Goal: Task Accomplishment & Management: Manage account settings

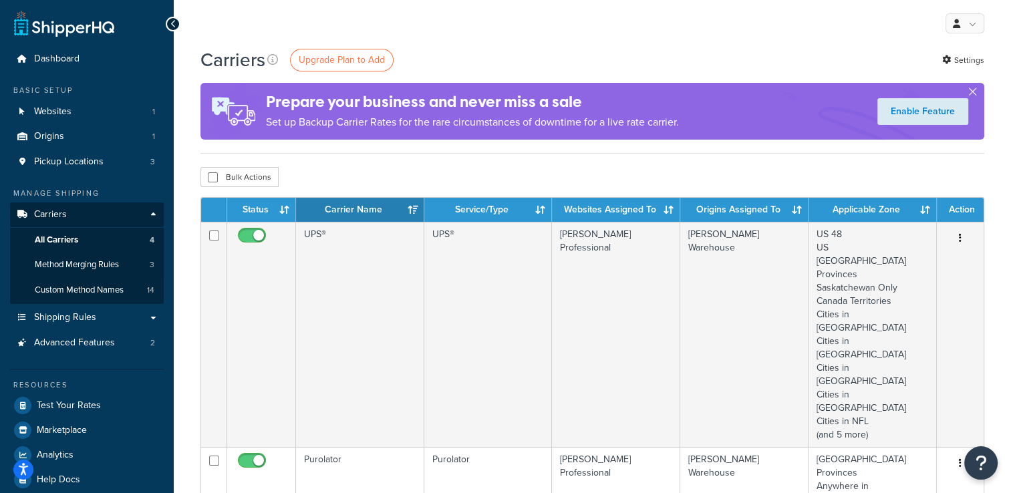
click at [326, 170] on div "Bulk Actions Duplicate Delete" at bounding box center [593, 177] width 784 height 20
click at [380, 146] on div "Carriers Upgrade Plan to Add Settings Prepare your business and never miss a sa…" at bounding box center [593, 100] width 784 height 107
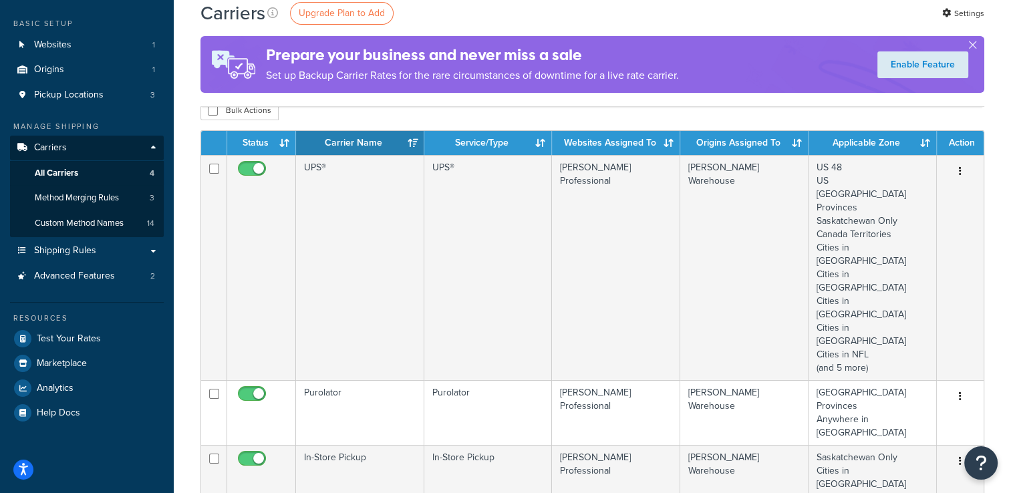
scroll to position [67, 0]
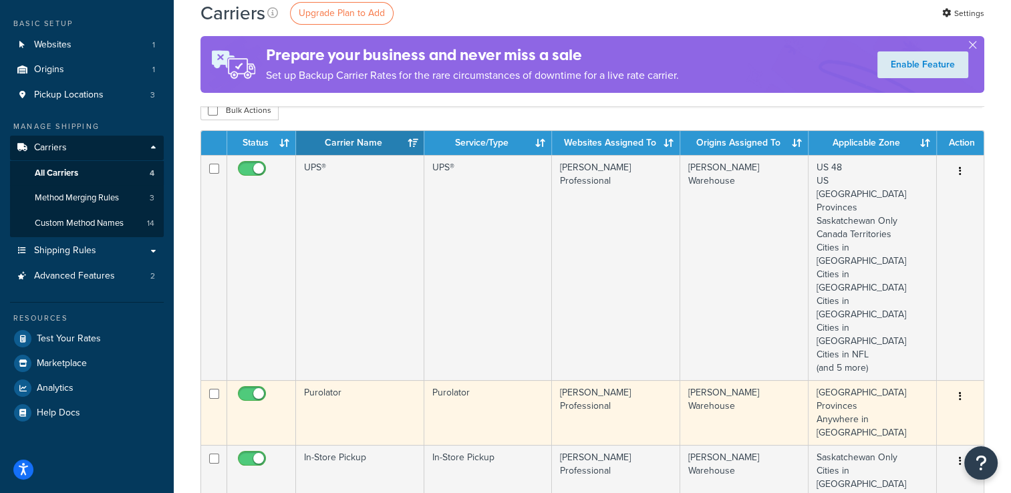
click at [340, 380] on td "Purolator" at bounding box center [360, 412] width 128 height 65
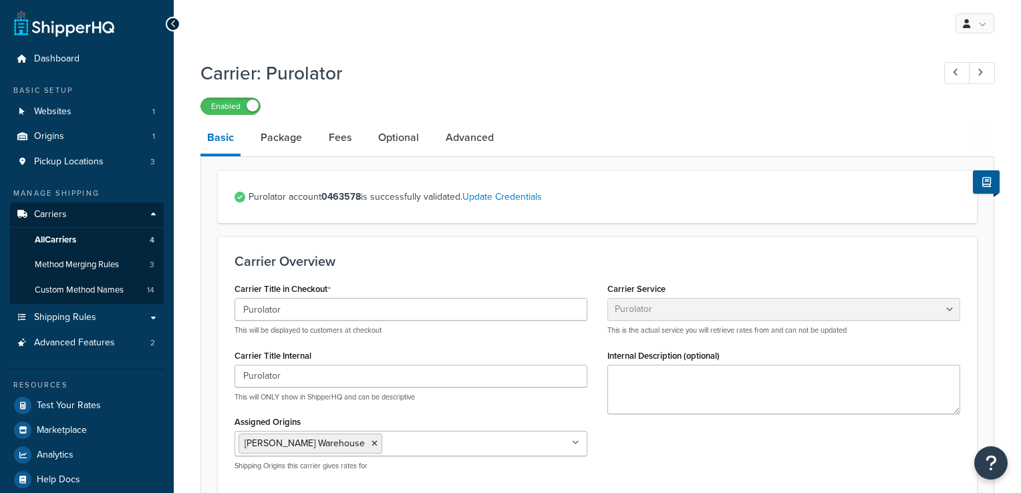
select select "purolator"
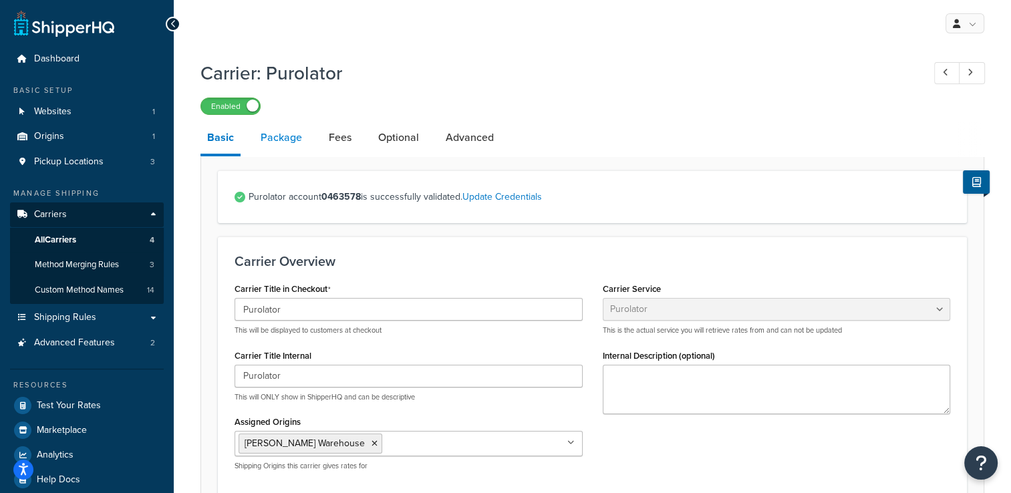
click at [261, 148] on link "Package" at bounding box center [281, 138] width 55 height 32
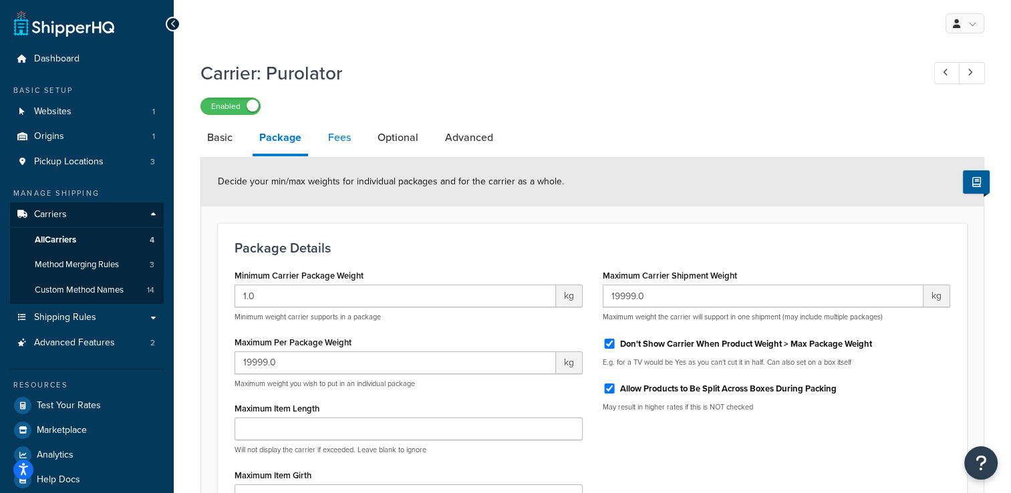
click at [339, 138] on link "Fees" at bounding box center [340, 138] width 36 height 32
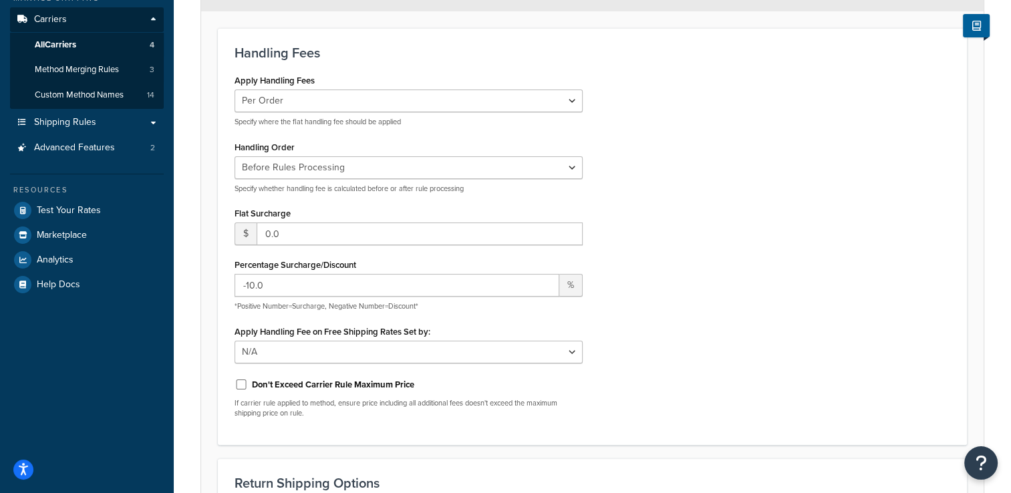
scroll to position [201, 0]
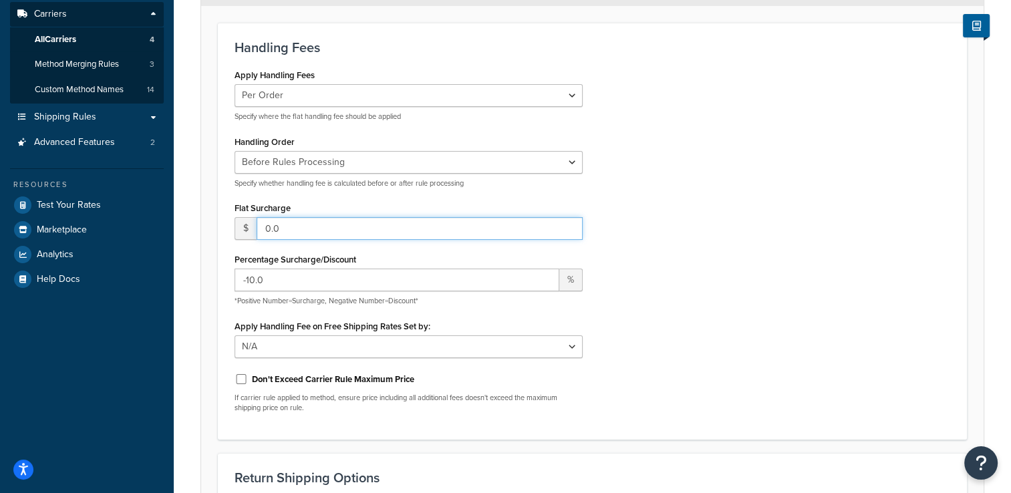
click at [392, 235] on input "0.0" at bounding box center [420, 228] width 326 height 23
click at [439, 78] on div "Apply Handling Fees Per Order Per Item Per Package Specify where the flat handl…" at bounding box center [409, 94] width 348 height 56
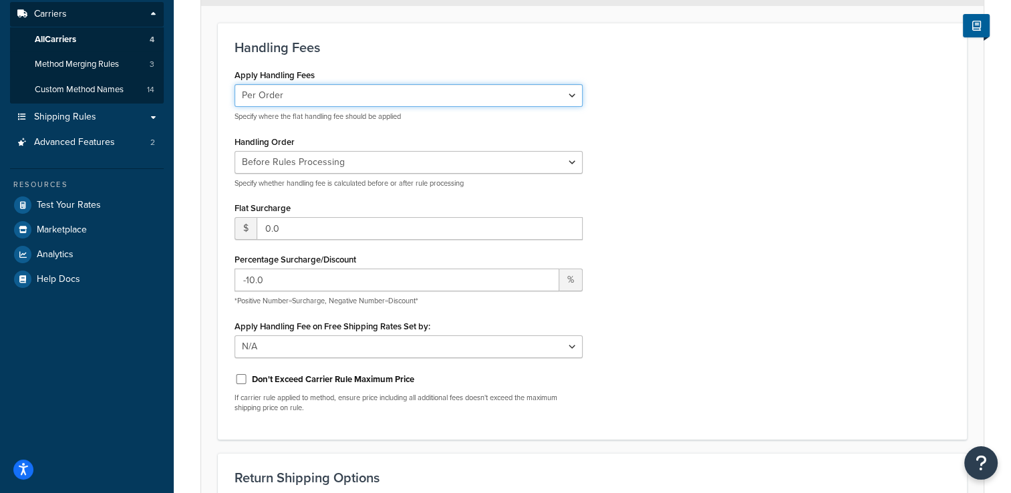
click at [440, 92] on select "Per Order Per Item Per Package" at bounding box center [409, 95] width 348 height 23
click at [616, 132] on div "Apply Handling Fees Per Order Per Item Per Package Specify where the flat handl…" at bounding box center [593, 245] width 736 height 358
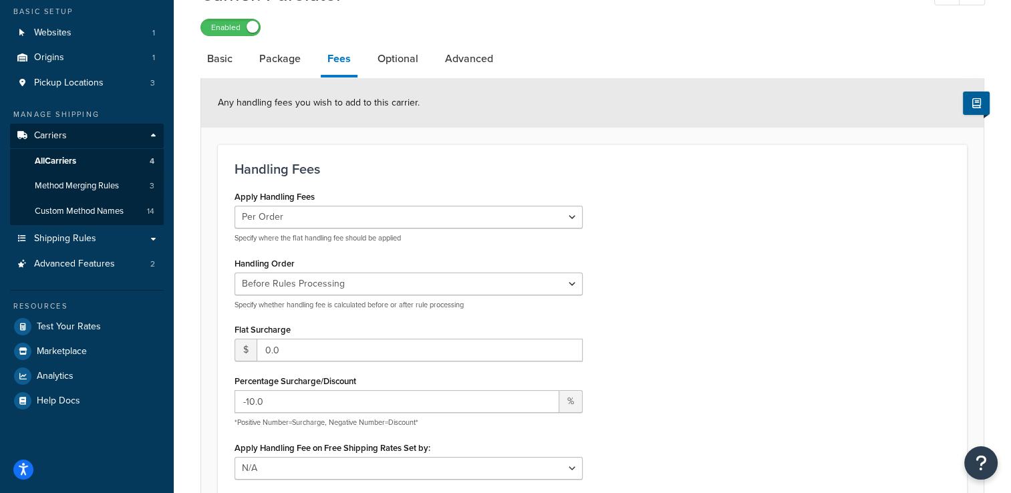
scroll to position [67, 0]
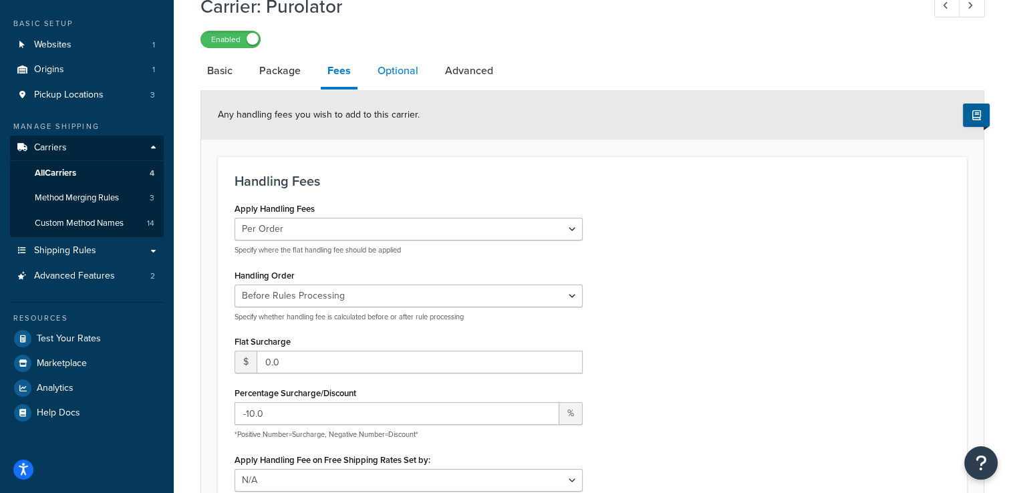
click at [393, 65] on link "Optional" at bounding box center [398, 71] width 54 height 32
select select "business"
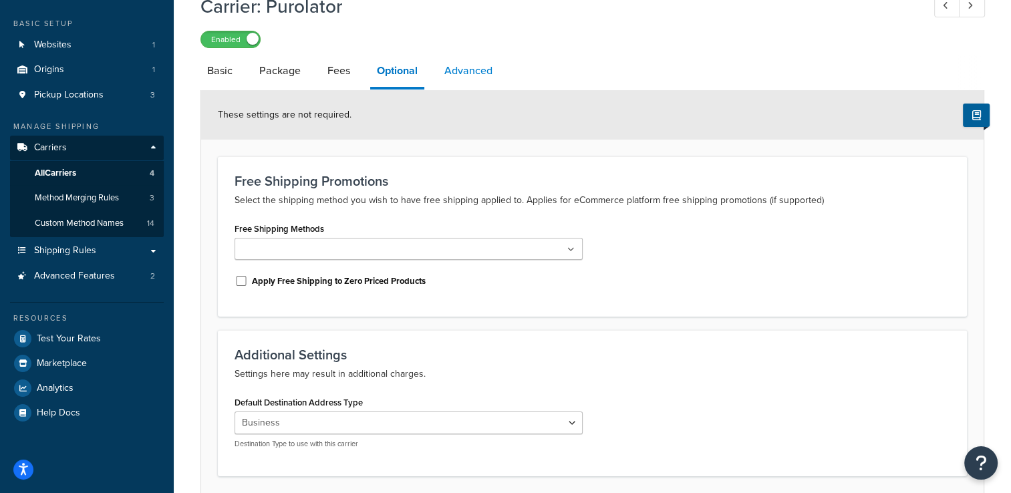
click at [464, 68] on link "Advanced" at bounding box center [468, 71] width 61 height 32
select select "false"
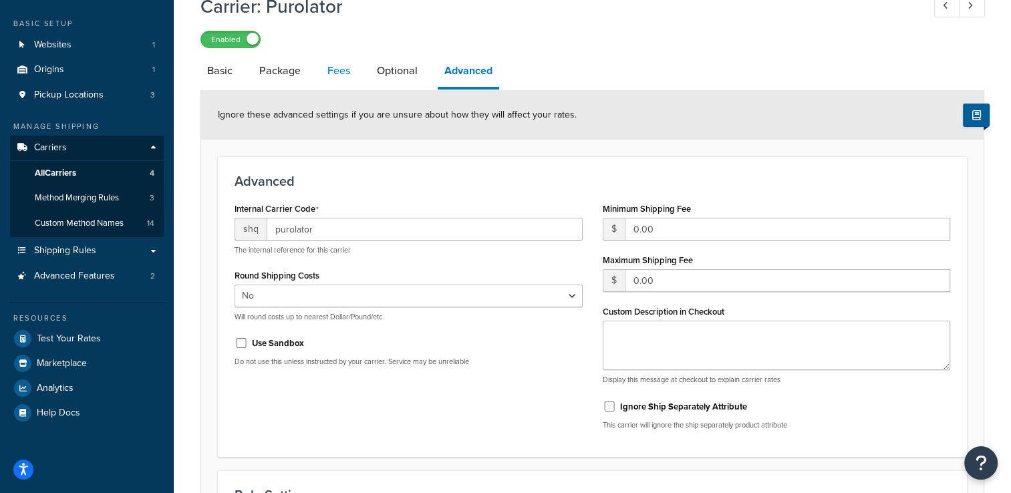
click at [334, 71] on link "Fees" at bounding box center [339, 71] width 36 height 32
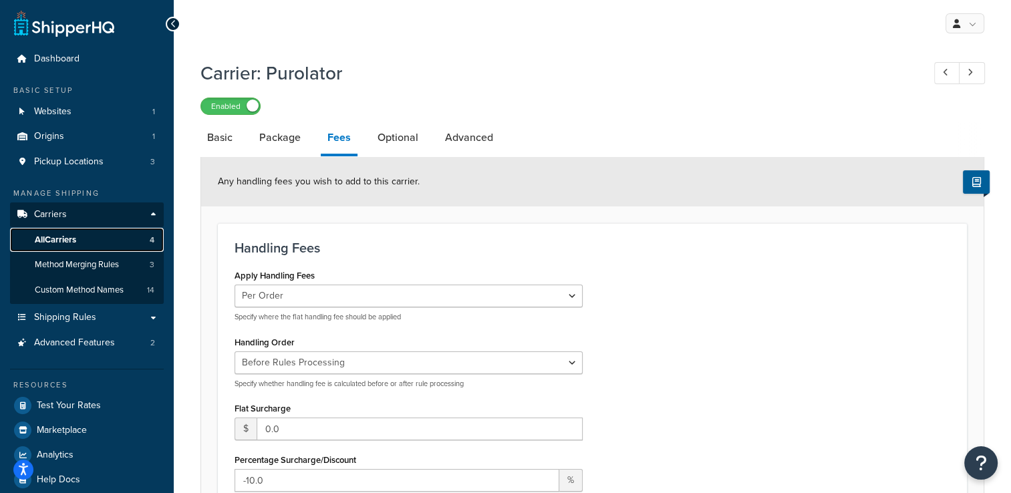
click at [70, 228] on link "All Carriers 4" at bounding box center [87, 240] width 154 height 25
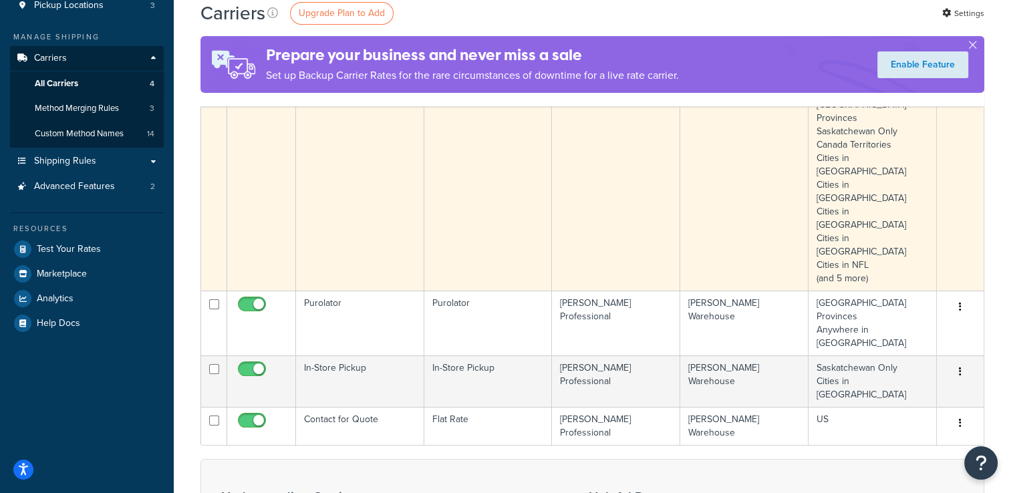
scroll to position [134, 0]
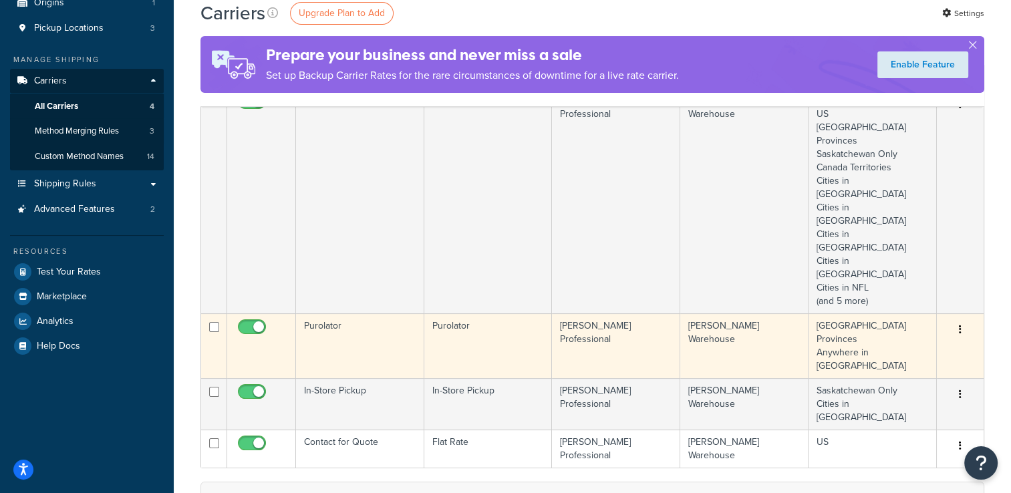
click at [965, 320] on button "button" at bounding box center [960, 330] width 19 height 21
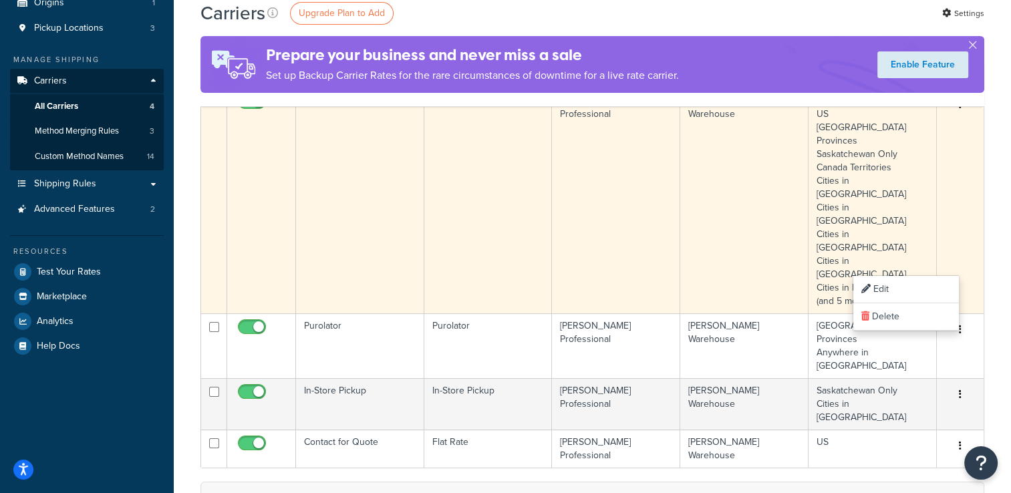
click at [622, 223] on td "Lynn Professional" at bounding box center [616, 200] width 128 height 225
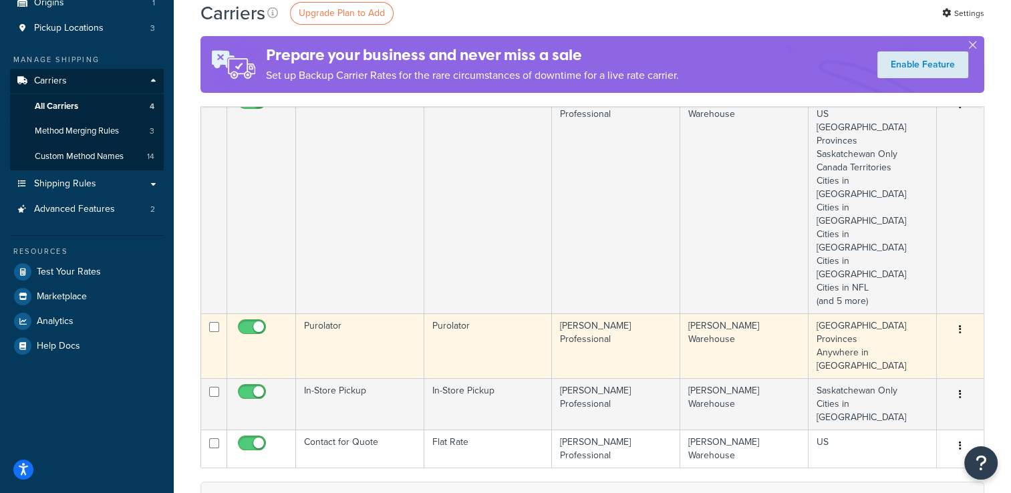
click at [354, 314] on td "Purolator" at bounding box center [360, 346] width 128 height 65
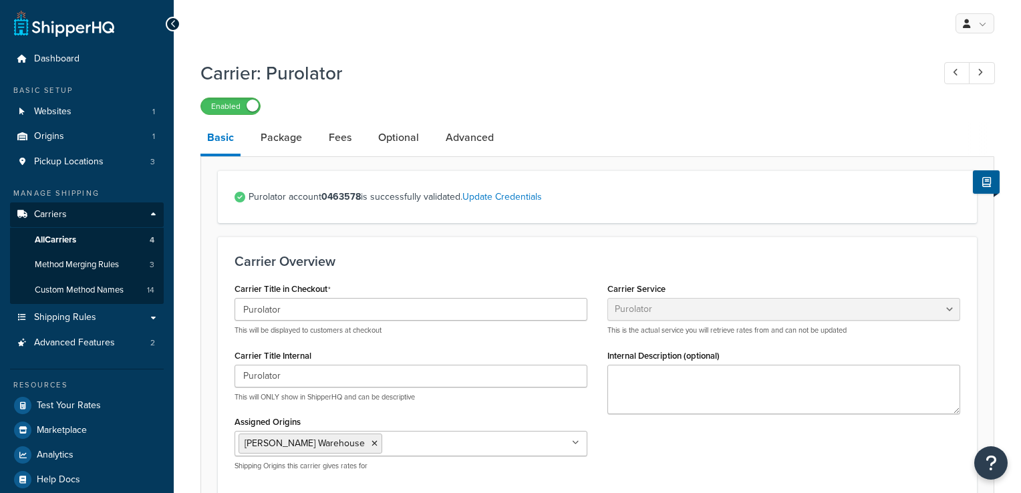
select select "purolator"
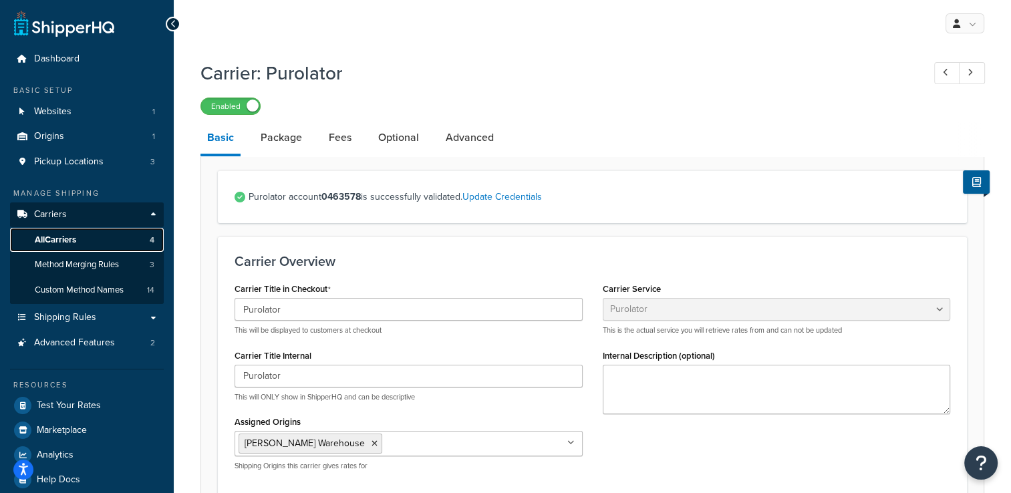
click at [83, 239] on link "All Carriers 4" at bounding box center [87, 240] width 154 height 25
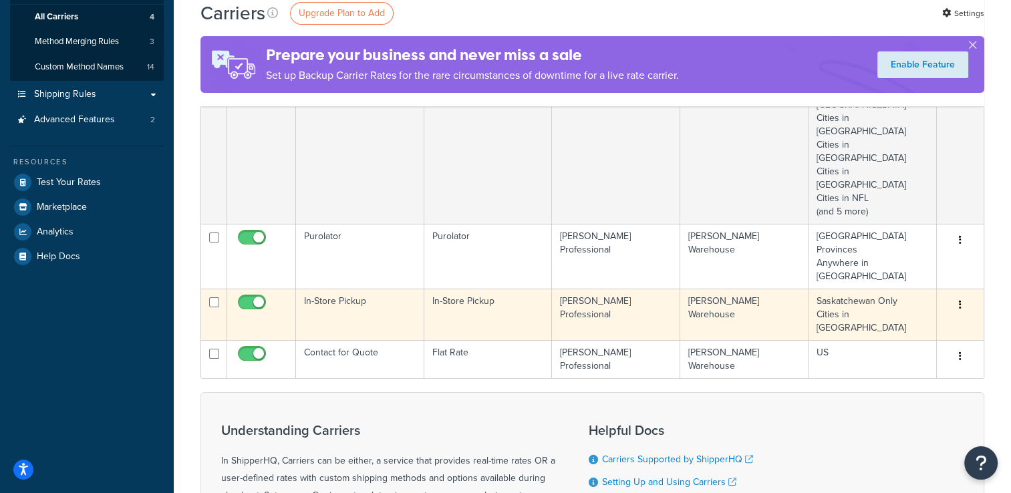
scroll to position [201, 0]
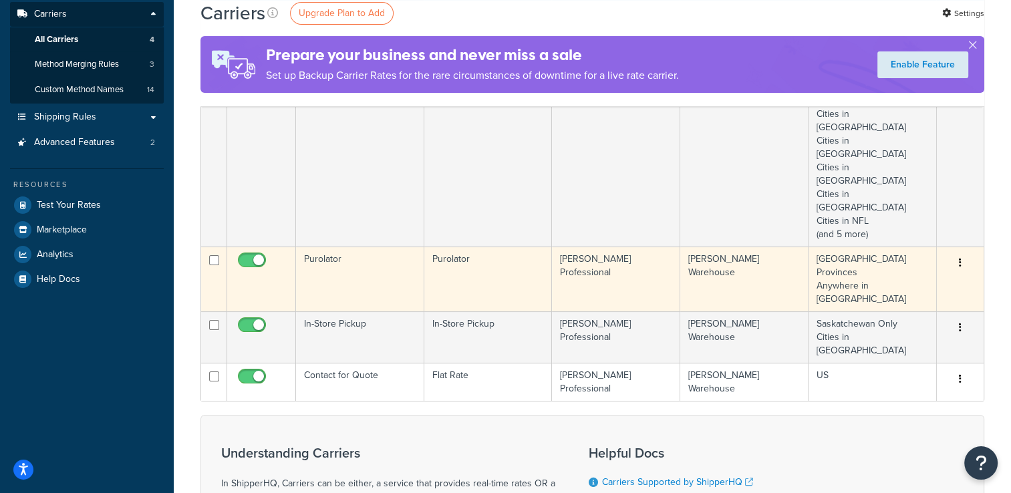
click at [961, 258] on icon "button" at bounding box center [960, 262] width 3 height 9
click at [903, 246] on link "Delete" at bounding box center [907, 250] width 106 height 27
